Goal: Find contact information: Find contact information

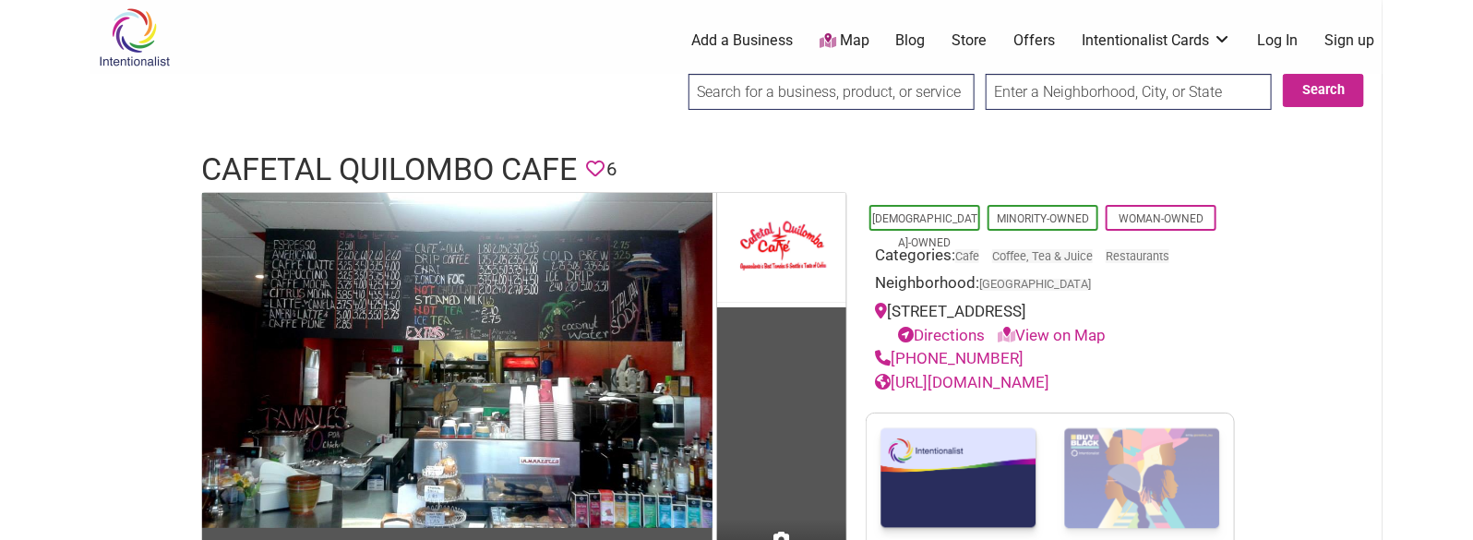
click at [366, 163] on h1 "Cafetal Quilombo Cafe" at bounding box center [389, 170] width 376 height 44
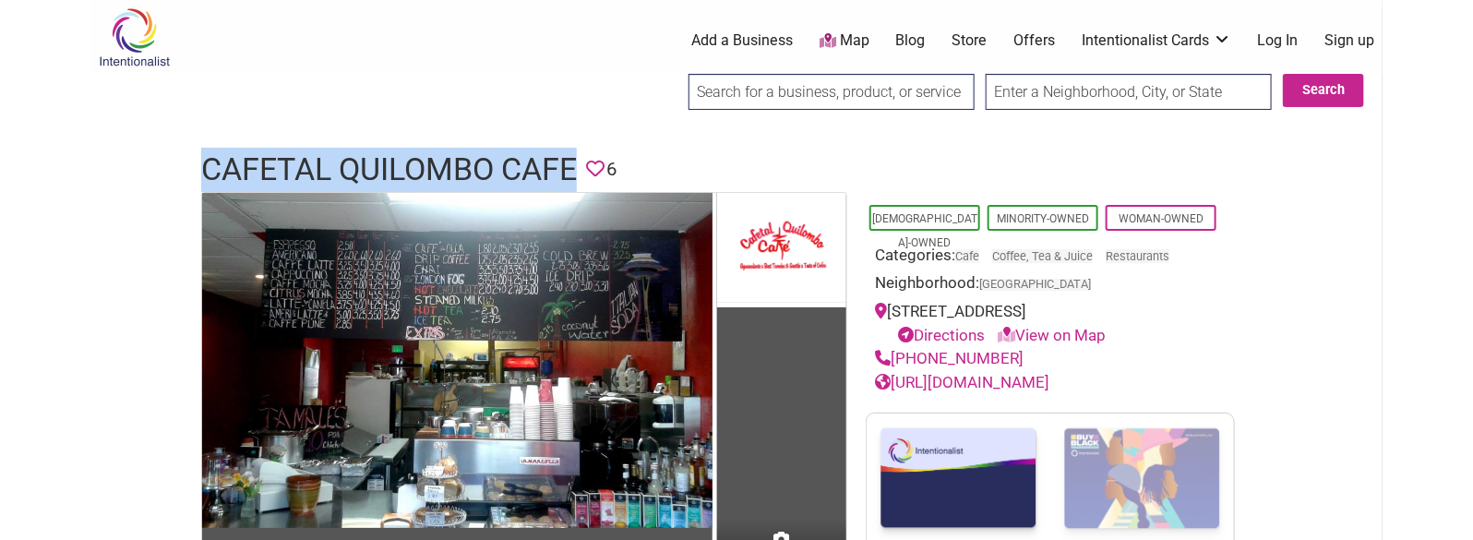
click at [366, 163] on h1 "Cafetal Quilombo Cafe" at bounding box center [389, 170] width 376 height 44
copy h1 "Cafetal Quilombo Cafe"
drag, startPoint x: 1019, startPoint y: 361, endPoint x: 896, endPoint y: 354, distance: 122.9
click at [896, 354] on div "[PHONE_NUMBER]" at bounding box center [1050, 359] width 351 height 24
copy link "[PHONE_NUMBER]"
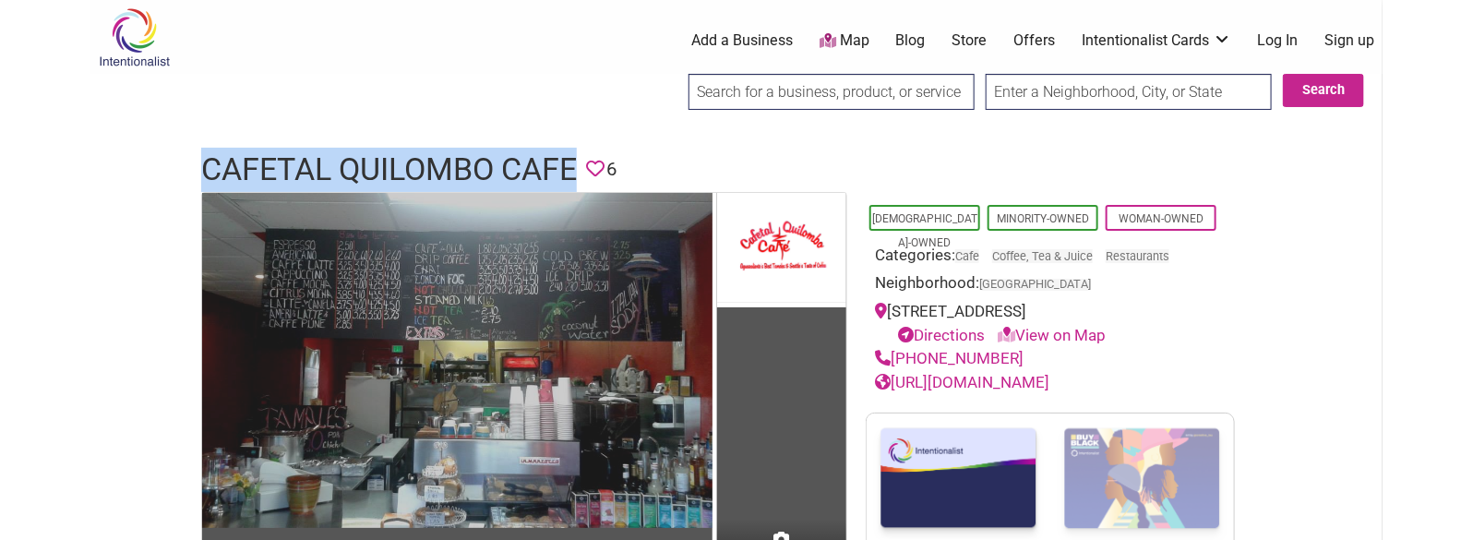
click at [454, 193] on img at bounding box center [457, 360] width 510 height 335
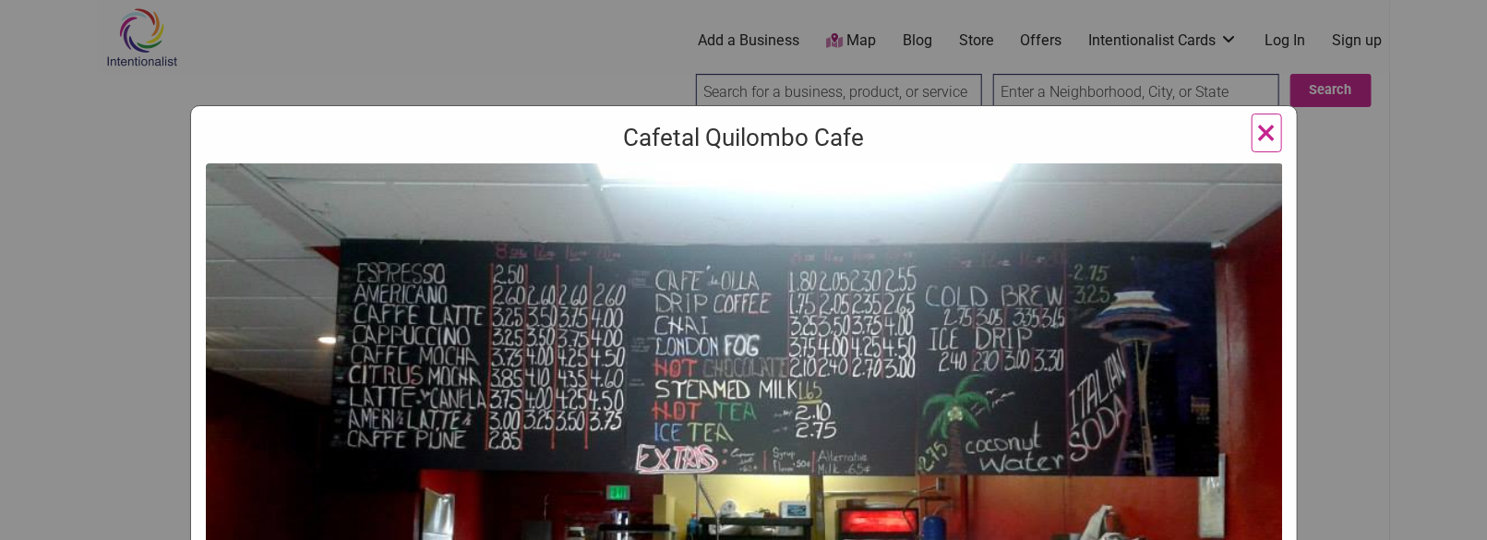
click at [167, 72] on div "Cafetal Quilombo Cafe Previous Next 1 2 ×" at bounding box center [743, 270] width 1487 height 540
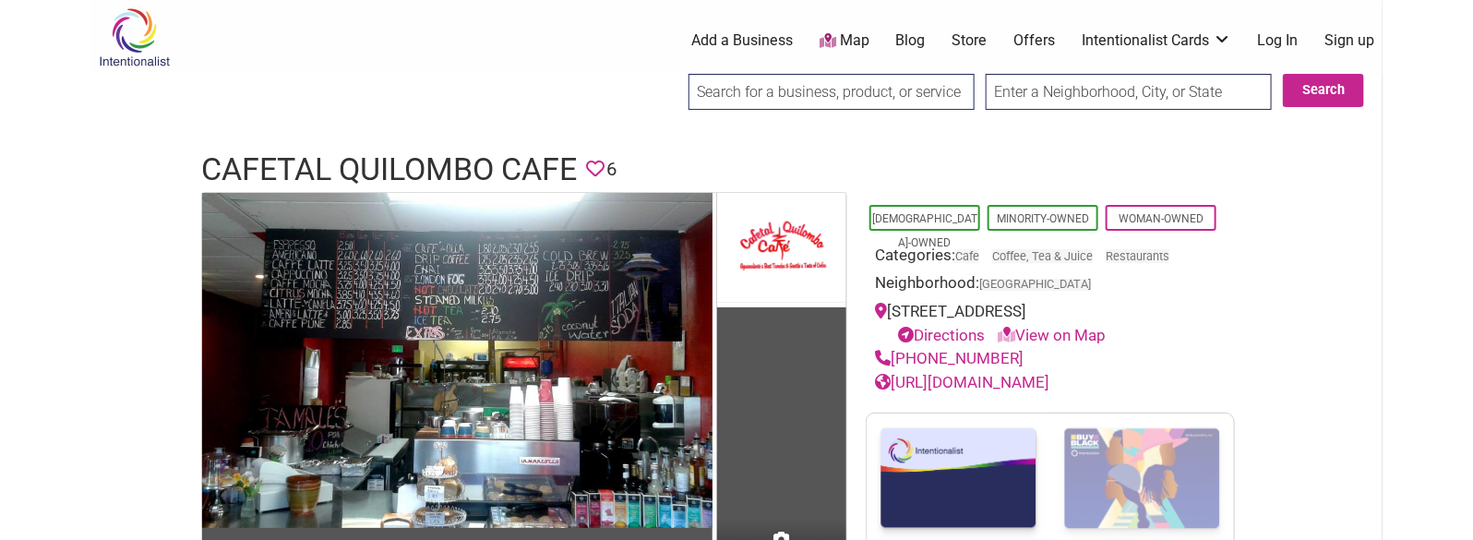
click at [334, 152] on h1 "Cafetal Quilombo Cafe" at bounding box center [389, 170] width 376 height 44
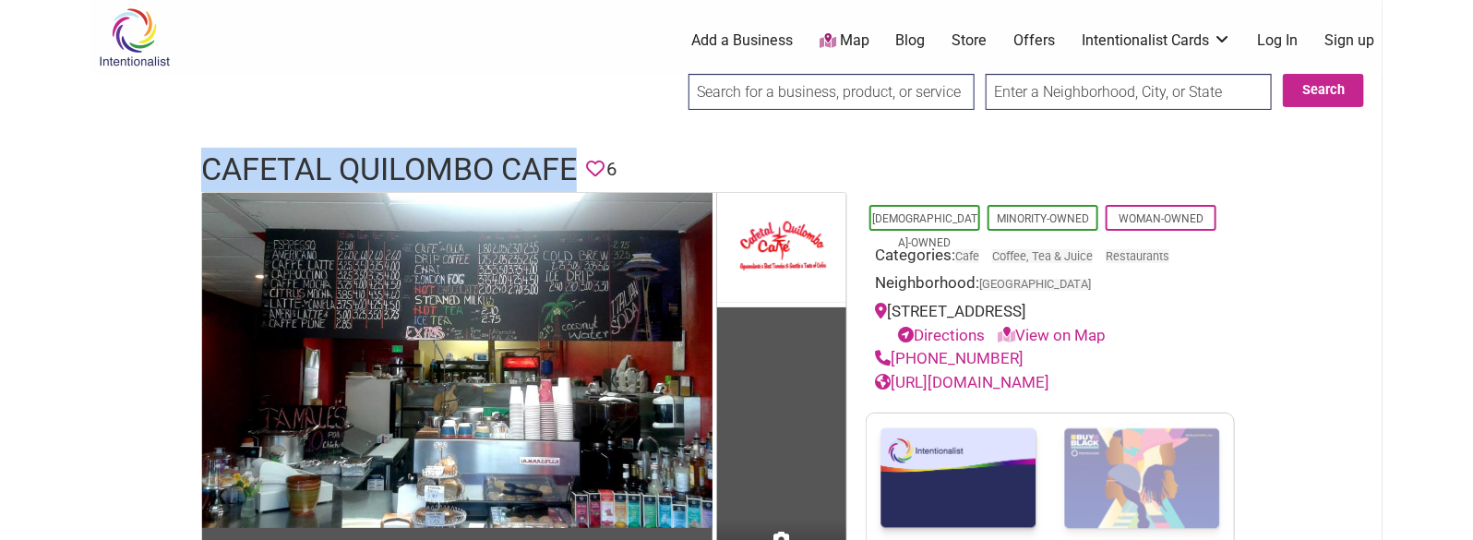
click at [334, 152] on h1 "Cafetal Quilombo Cafe" at bounding box center [389, 170] width 376 height 44
